Goal: Transaction & Acquisition: Purchase product/service

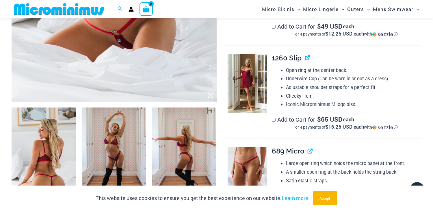
scroll to position [312, 0]
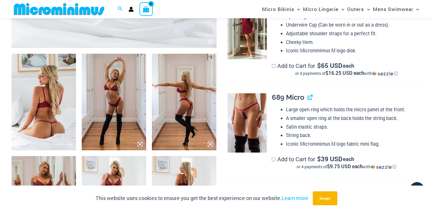
click at [36, 95] on img at bounding box center [44, 102] width 64 height 97
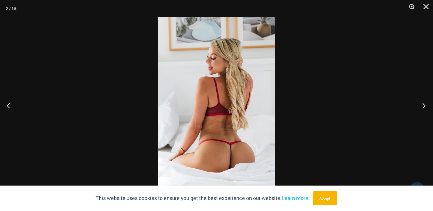
click at [426, 107] on button "Next" at bounding box center [422, 105] width 22 height 29
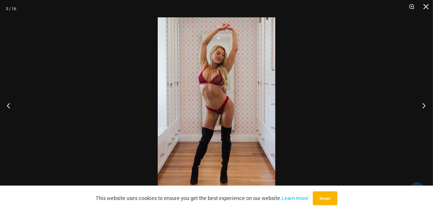
click at [423, 104] on button "Next" at bounding box center [422, 105] width 22 height 29
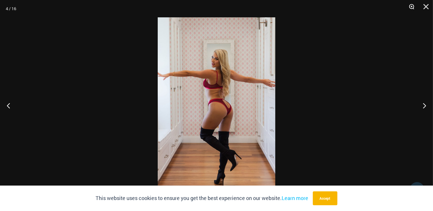
click at [410, 9] on button "Zoom" at bounding box center [409, 8] width 14 height 17
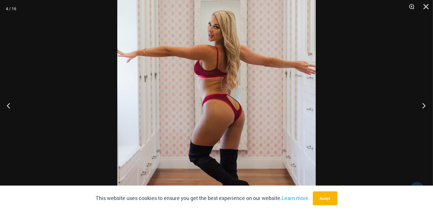
click at [425, 106] on button "Next" at bounding box center [422, 105] width 22 height 29
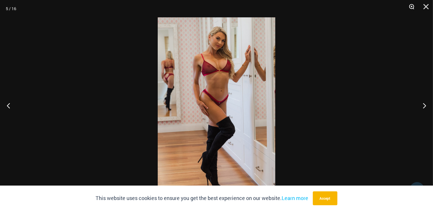
click at [413, 5] on button "Zoom" at bounding box center [409, 8] width 14 height 17
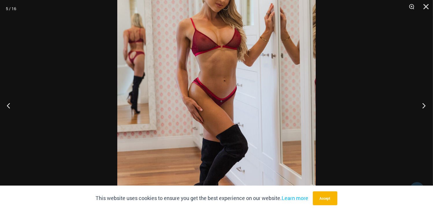
click at [423, 107] on button "Next" at bounding box center [422, 105] width 22 height 29
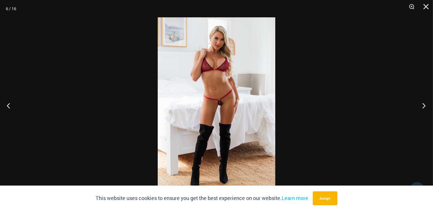
click at [423, 105] on button "Next" at bounding box center [422, 105] width 22 height 29
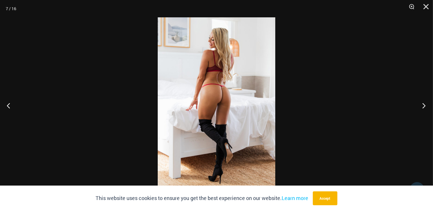
click at [423, 105] on button "Next" at bounding box center [422, 105] width 22 height 29
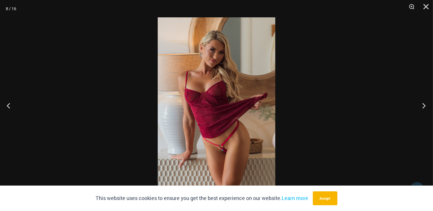
click at [423, 103] on button "Next" at bounding box center [422, 105] width 22 height 29
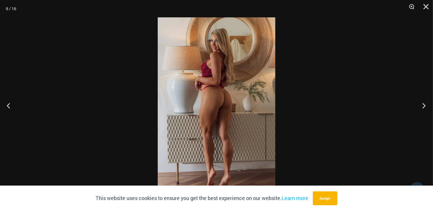
click at [422, 101] on button "Next" at bounding box center [422, 105] width 22 height 29
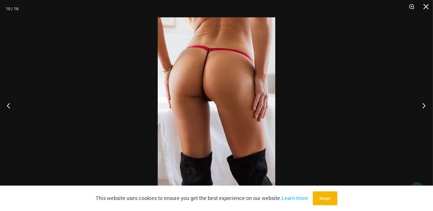
click at [422, 101] on button "Next" at bounding box center [422, 105] width 22 height 29
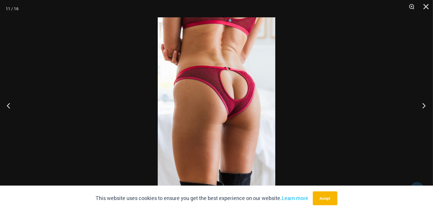
click at [421, 98] on button "Next" at bounding box center [422, 105] width 22 height 29
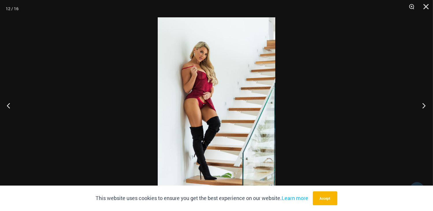
click at [421, 98] on button "Next" at bounding box center [422, 105] width 22 height 29
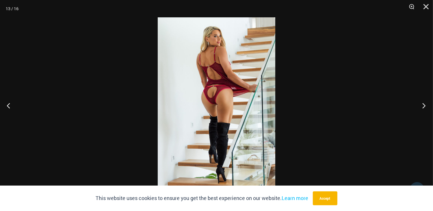
click at [421, 98] on button "Next" at bounding box center [422, 105] width 22 height 29
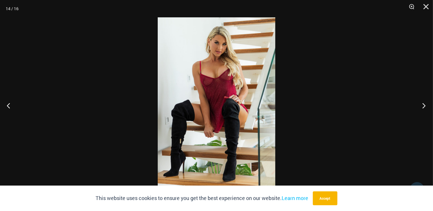
click at [421, 98] on button "Next" at bounding box center [422, 105] width 22 height 29
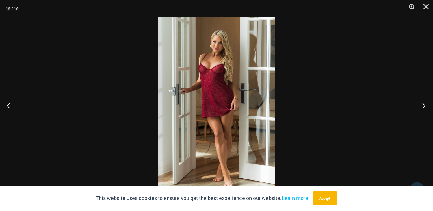
click at [421, 98] on button "Next" at bounding box center [422, 105] width 22 height 29
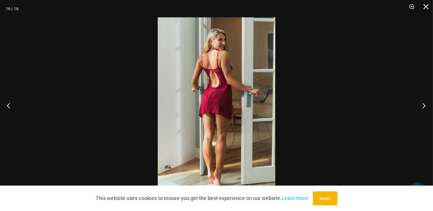
click at [421, 98] on button "Next" at bounding box center [422, 105] width 22 height 29
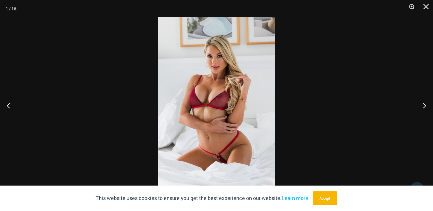
click at [379, 94] on div at bounding box center [216, 105] width 433 height 211
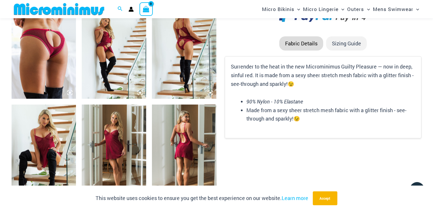
scroll to position [659, 0]
